Goal: Information Seeking & Learning: Learn about a topic

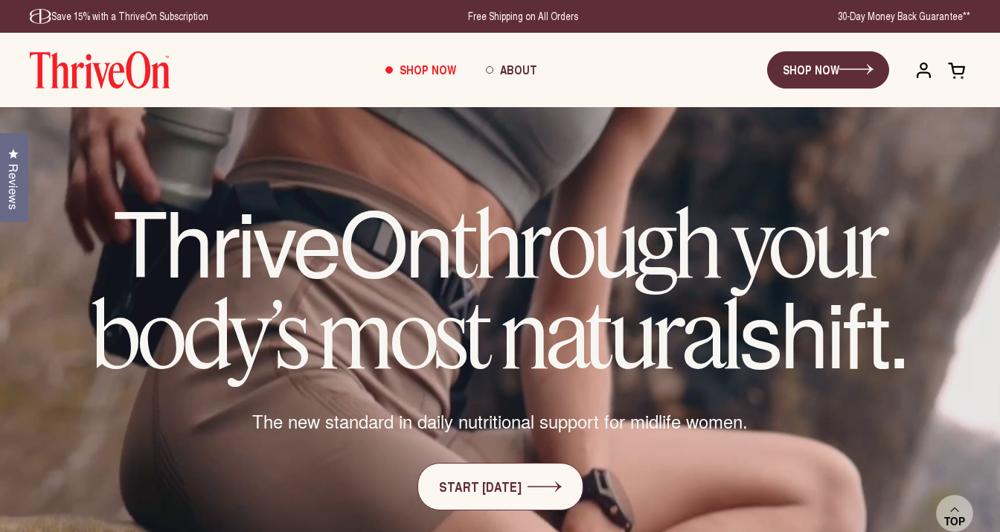
click at [340, 203] on h1 "ThriveOn through your body’s most natural shift." at bounding box center [500, 288] width 881 height 182
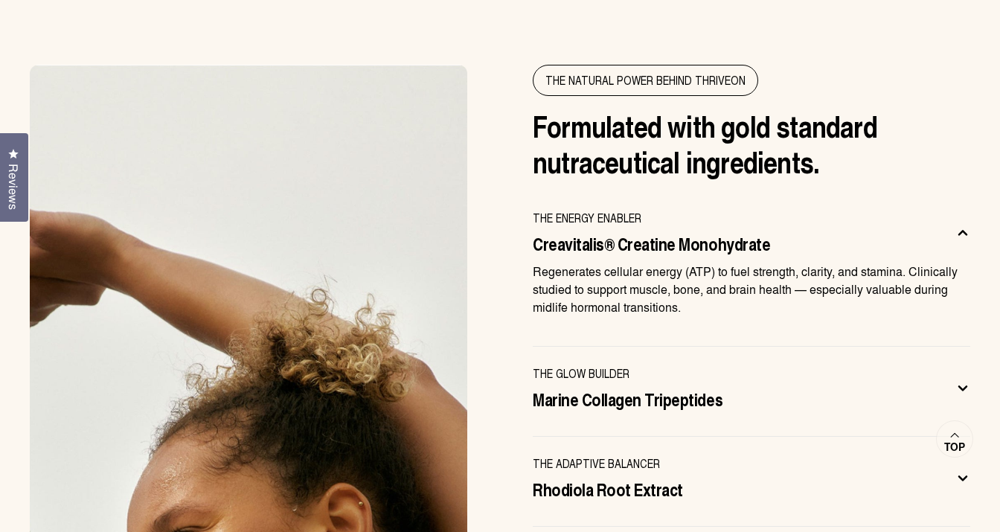
scroll to position [4517, 0]
click at [514, 426] on div "The NATURAL POWER BEHIND THRIVEON Formulated with gold standard nutraceutical i…" at bounding box center [500, 520] width 1000 height 913
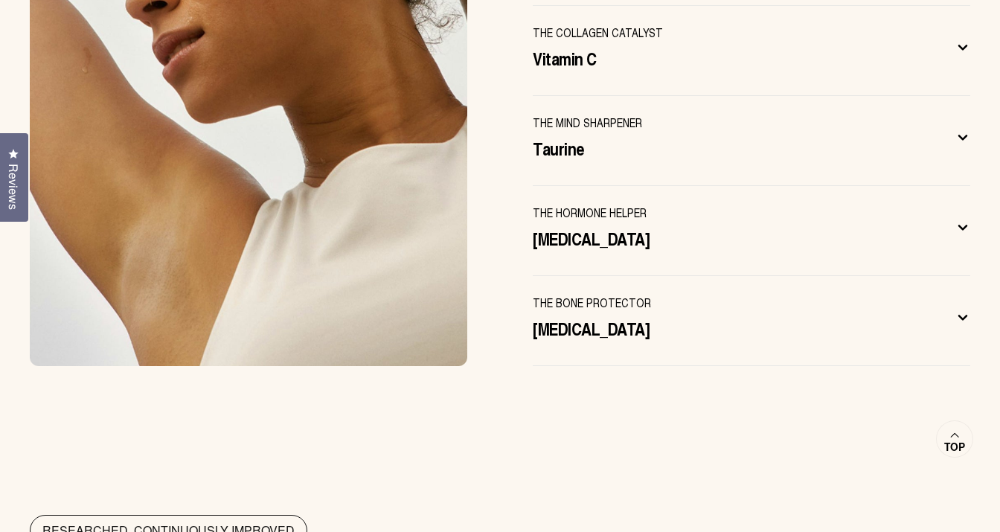
scroll to position [5129, 0]
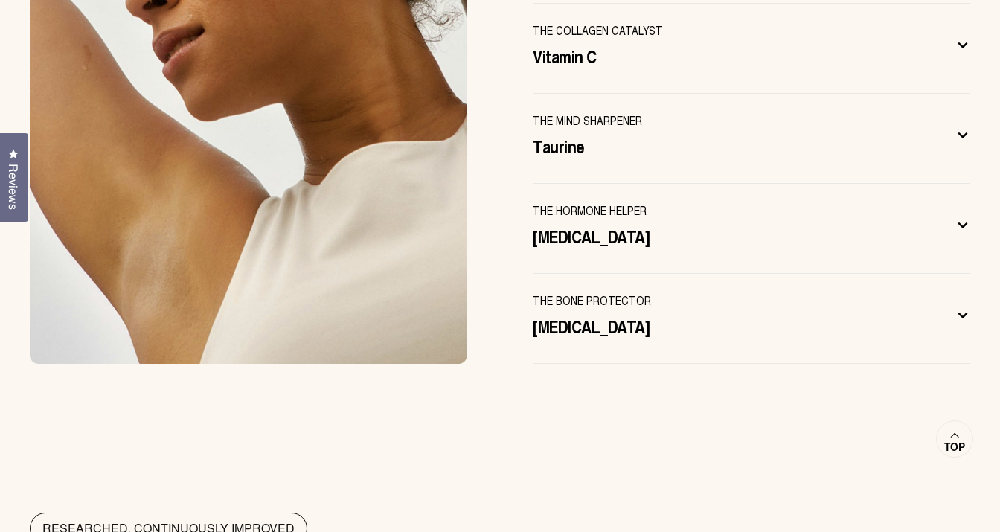
click at [959, 307] on icon at bounding box center [963, 315] width 15 height 16
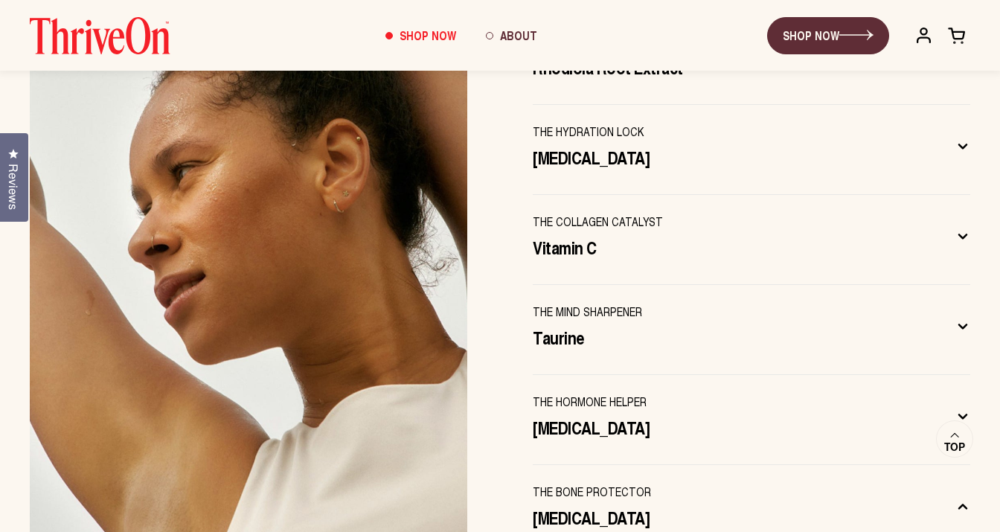
scroll to position [4787, 0]
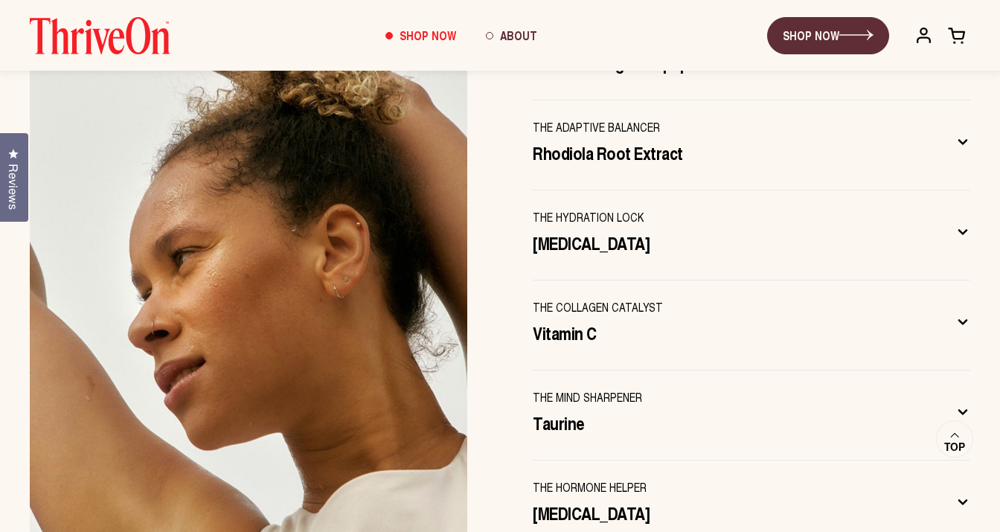
click at [962, 224] on icon at bounding box center [963, 232] width 15 height 16
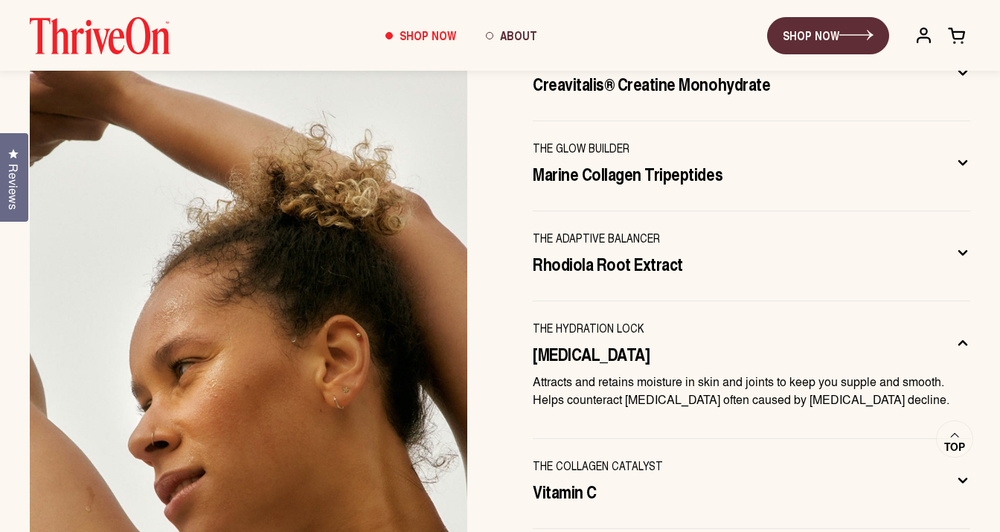
scroll to position [4664, 0]
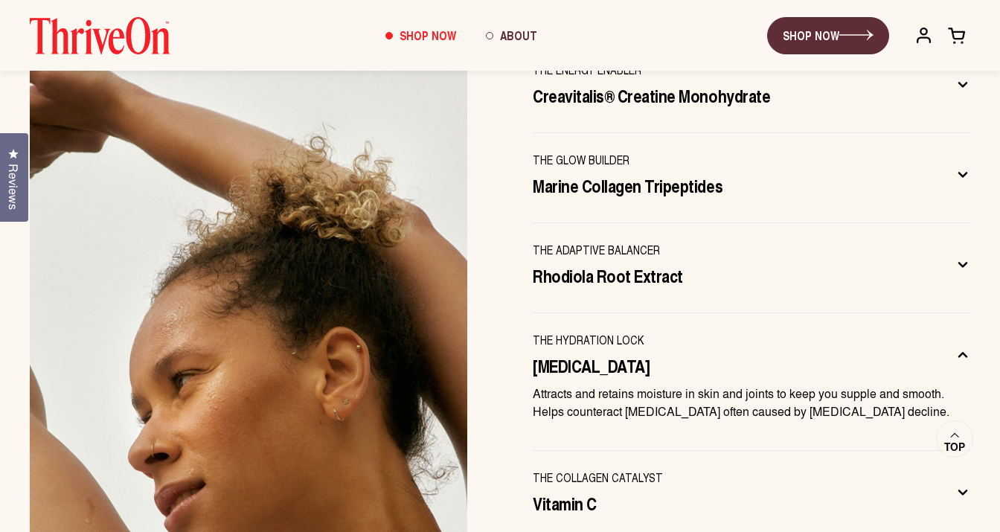
click at [965, 263] on icon at bounding box center [962, 265] width 7 height 4
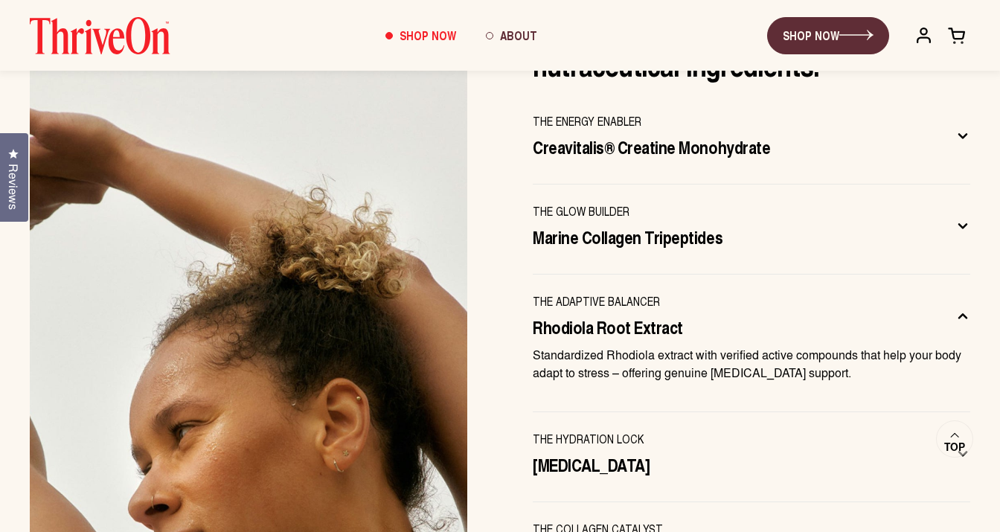
scroll to position [4608, 0]
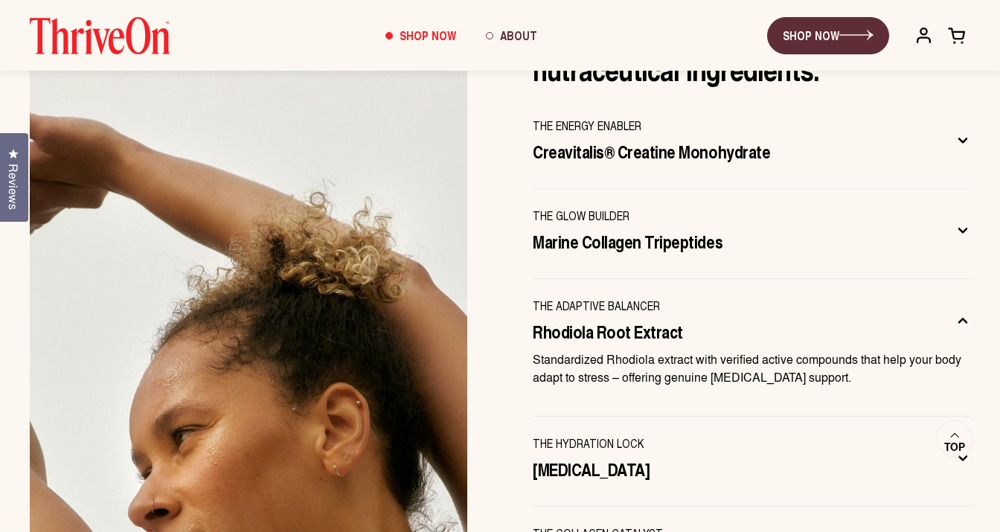
click at [964, 223] on icon at bounding box center [963, 231] width 15 height 16
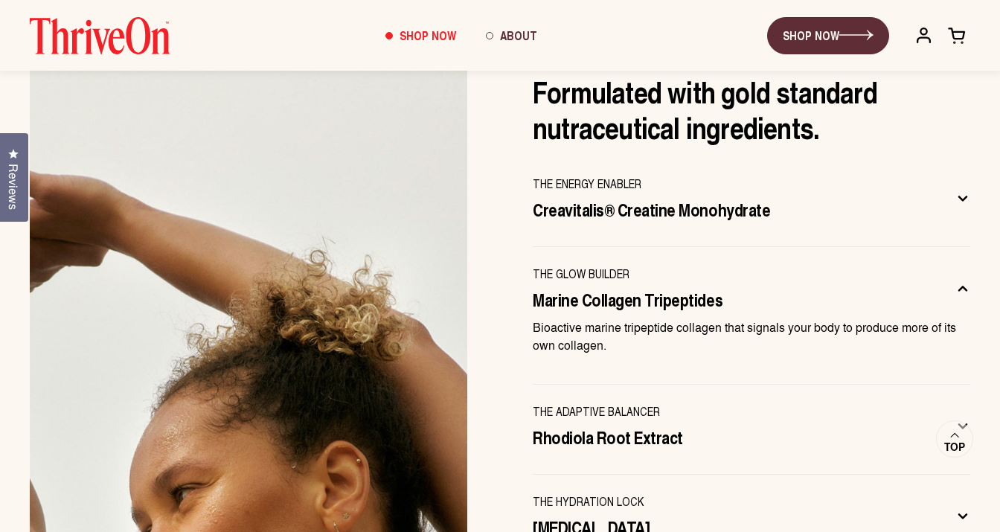
scroll to position [4546, 0]
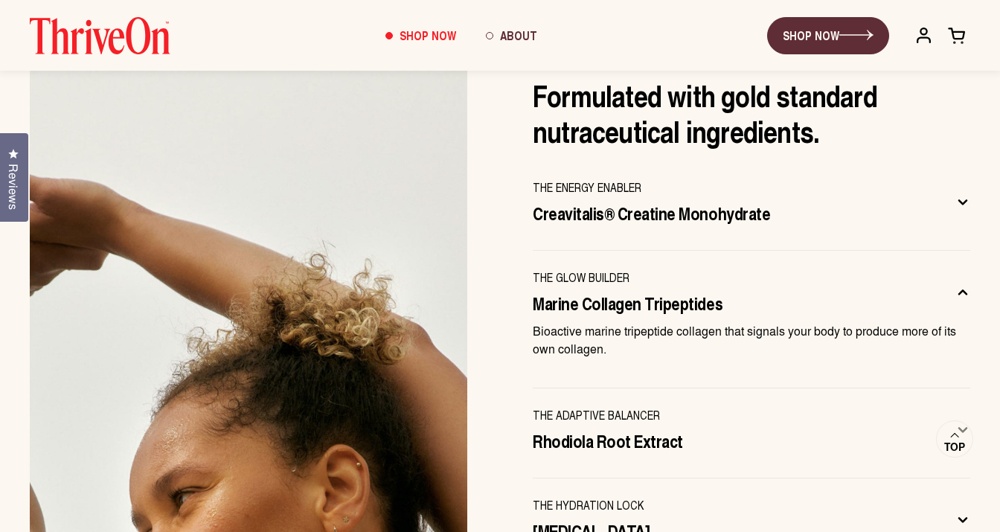
click at [961, 194] on icon at bounding box center [963, 202] width 15 height 16
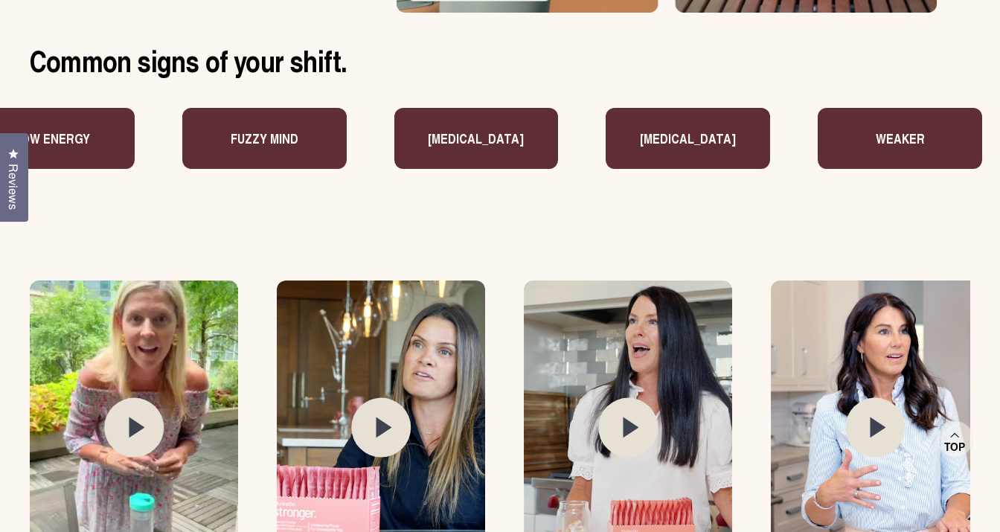
scroll to position [1925, 0]
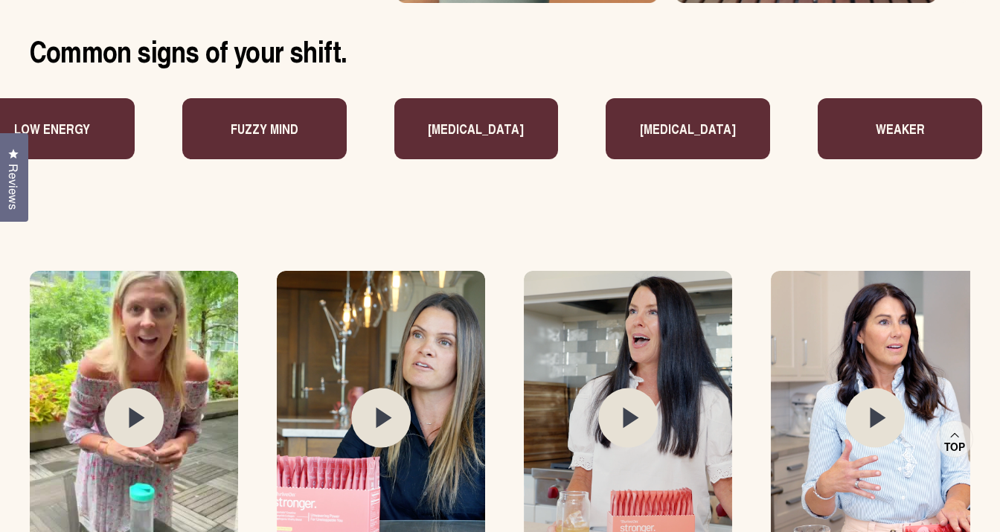
click at [133, 412] on icon at bounding box center [138, 418] width 16 height 21
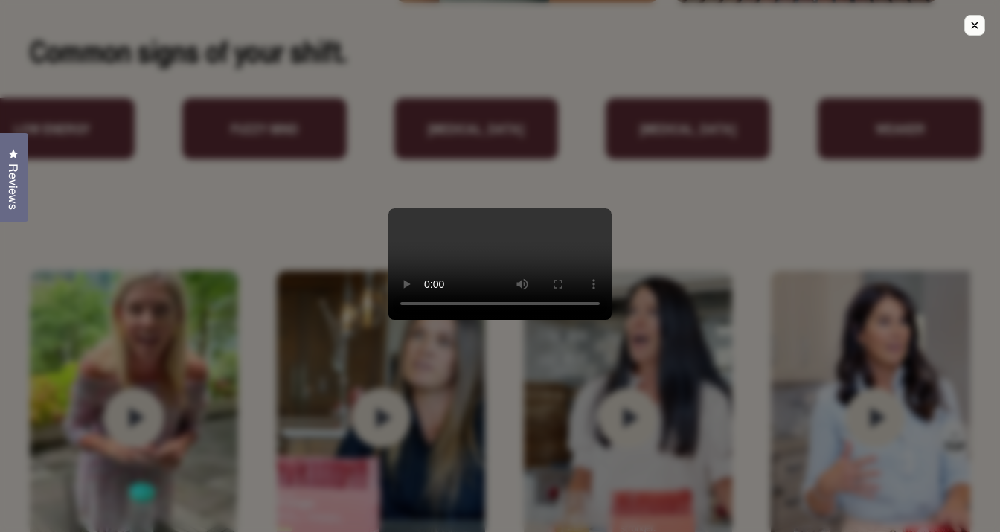
click at [560, 320] on video at bounding box center [500, 264] width 223 height 112
click at [415, 320] on video at bounding box center [500, 264] width 223 height 112
click at [420, 320] on video at bounding box center [500, 264] width 223 height 112
click at [441, 208] on video at bounding box center [500, 264] width 223 height 112
click at [632, 164] on div at bounding box center [500, 266] width 1000 height 532
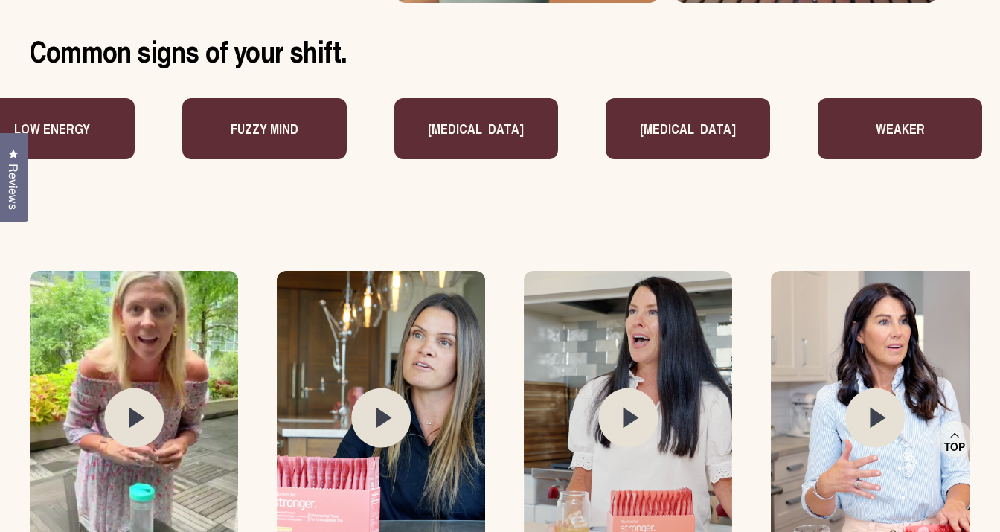
click at [378, 418] on icon at bounding box center [385, 418] width 16 height 21
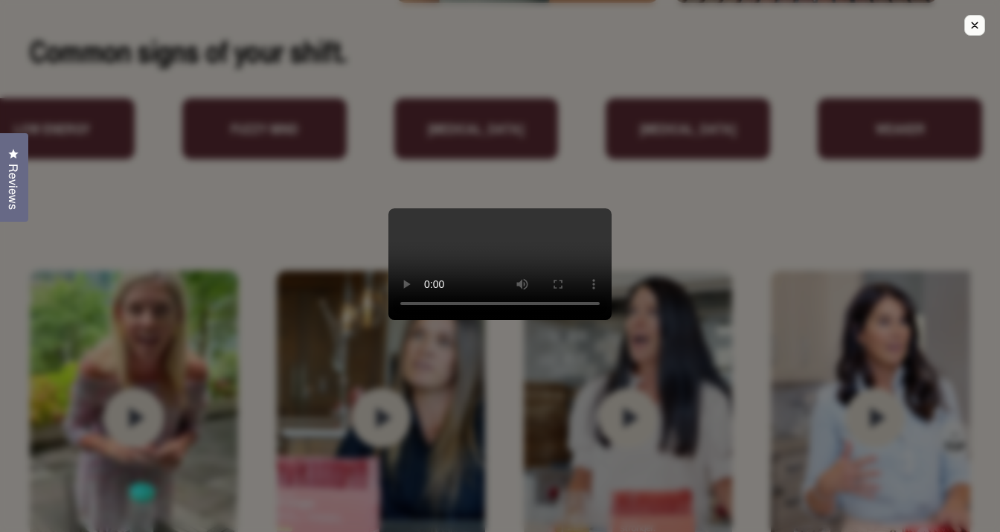
click at [318, 237] on popup-modal at bounding box center [500, 266] width 1000 height 532
click at [389, 320] on video at bounding box center [500, 264] width 223 height 112
click at [598, 208] on video at bounding box center [500, 264] width 223 height 112
click at [976, 25] on icon "Close modal." at bounding box center [975, 25] width 6 height 6
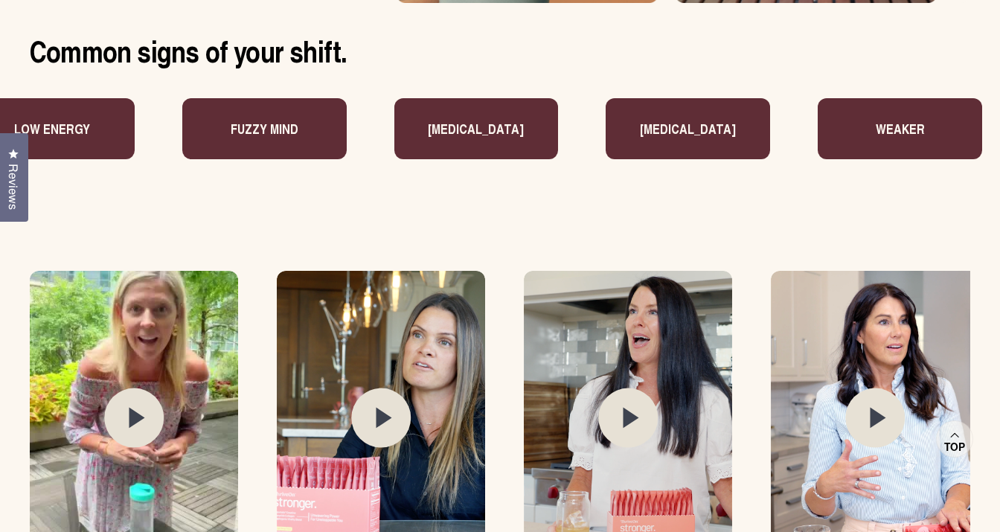
click at [628, 413] on icon at bounding box center [632, 418] width 16 height 21
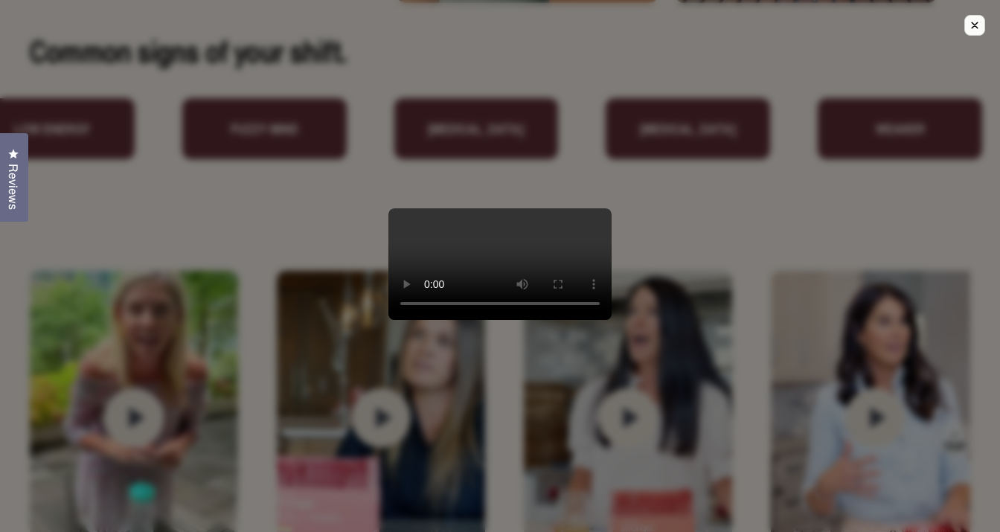
click at [421, 320] on video at bounding box center [500, 264] width 223 height 112
click at [977, 22] on icon "Close modal." at bounding box center [974, 25] width 13 height 13
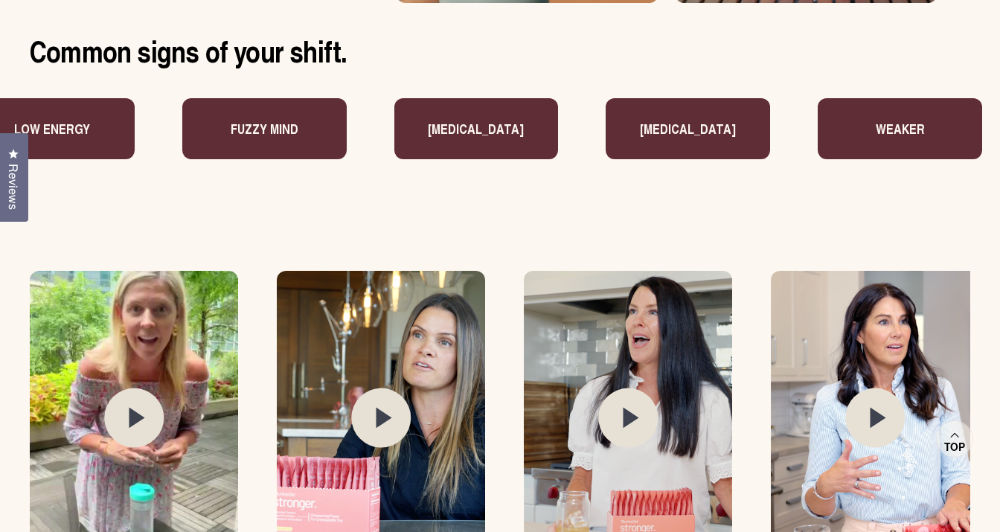
click at [875, 414] on icon at bounding box center [879, 418] width 16 height 21
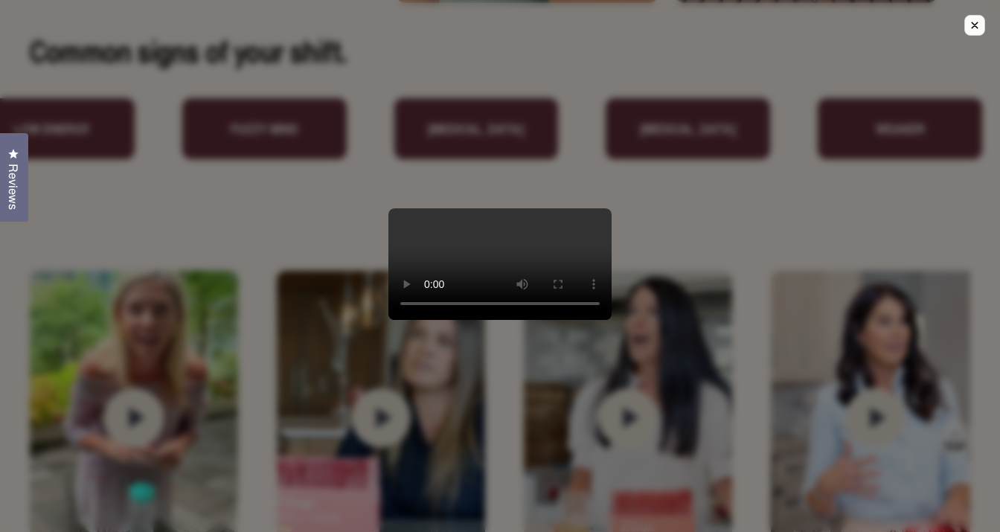
click at [977, 24] on icon "Close modal." at bounding box center [975, 25] width 6 height 6
